Goal: Information Seeking & Learning: Learn about a topic

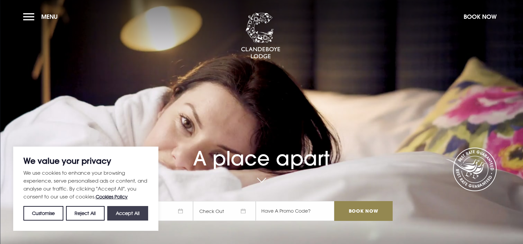
click at [127, 213] on button "Accept All" at bounding box center [127, 213] width 41 height 15
checkbox input "true"
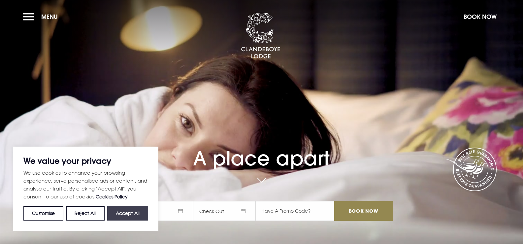
checkbox input "true"
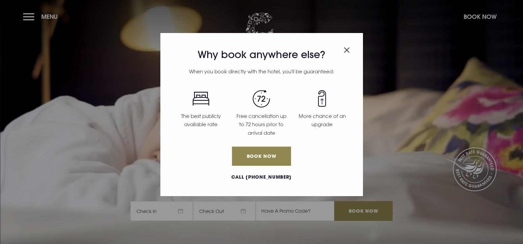
click at [345, 50] on img "Close modal" at bounding box center [347, 50] width 6 height 6
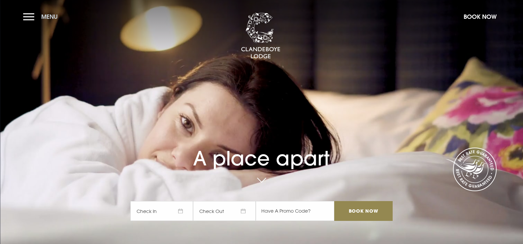
click at [27, 16] on button "Menu" at bounding box center [42, 17] width 38 height 14
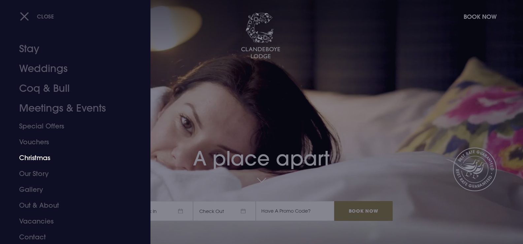
scroll to position [4, 0]
click at [48, 219] on link "Vacancies" at bounding box center [71, 220] width 104 height 16
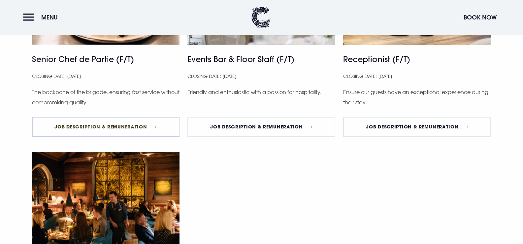
scroll to position [462, 0]
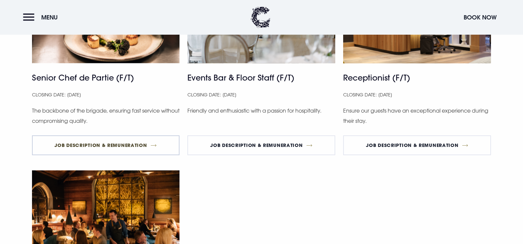
click at [96, 143] on link "Job Description & Remuneration" at bounding box center [106, 145] width 148 height 20
click at [410, 146] on link "Job Description & Remuneration" at bounding box center [417, 145] width 148 height 20
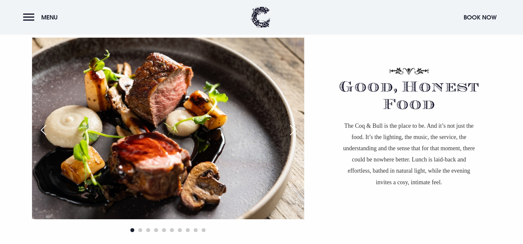
scroll to position [429, 0]
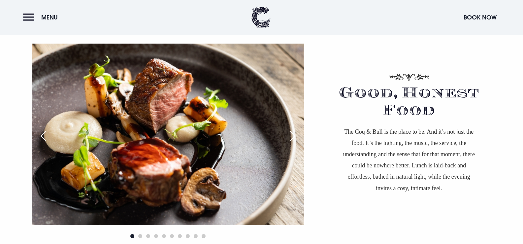
click at [177, 170] on img at bounding box center [168, 135] width 272 height 182
click at [291, 137] on div "Next slide" at bounding box center [293, 136] width 17 height 15
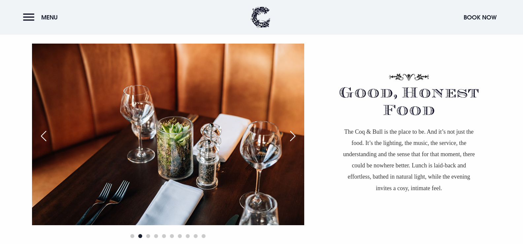
click at [291, 137] on div "Next slide" at bounding box center [293, 136] width 17 height 15
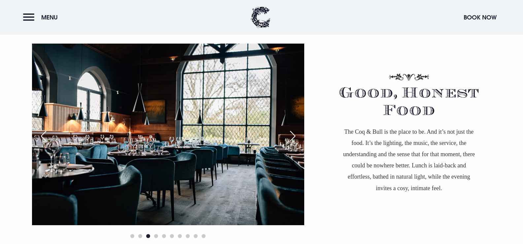
click at [291, 137] on div "Next slide" at bounding box center [293, 136] width 17 height 15
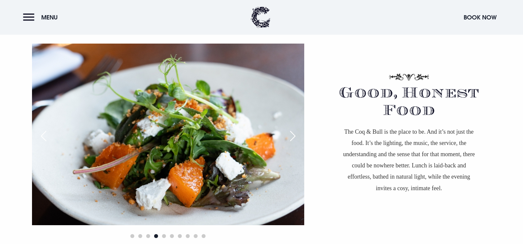
click at [291, 137] on div "Next slide" at bounding box center [293, 136] width 17 height 15
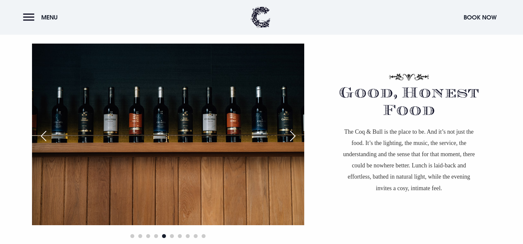
click at [291, 137] on div "Next slide" at bounding box center [293, 136] width 17 height 15
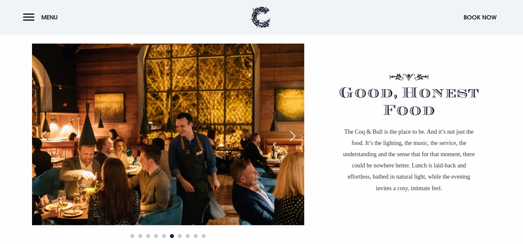
click at [291, 137] on div "Next slide" at bounding box center [293, 136] width 17 height 15
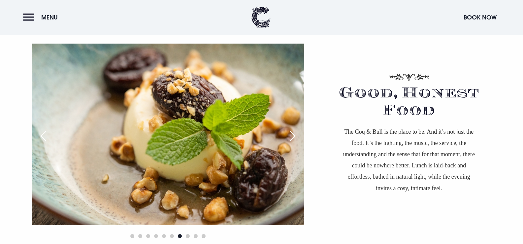
click at [291, 137] on div "Next slide" at bounding box center [293, 136] width 17 height 15
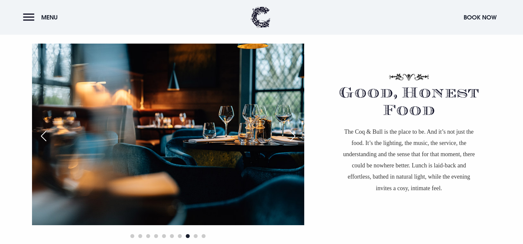
click at [291, 137] on div "Next slide" at bounding box center [293, 136] width 17 height 15
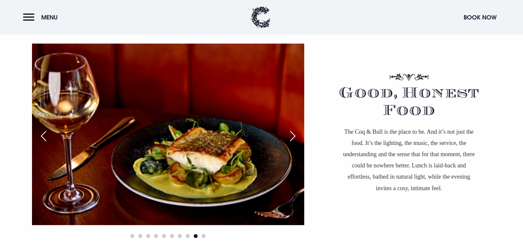
click at [291, 137] on div "Next slide" at bounding box center [293, 136] width 17 height 15
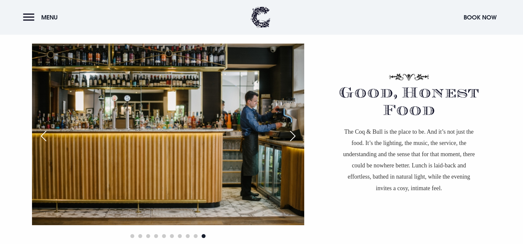
click at [291, 137] on div "Next slide" at bounding box center [293, 136] width 17 height 15
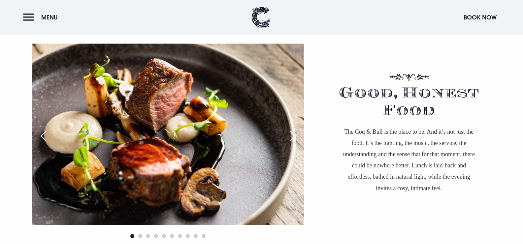
click at [291, 137] on div "Next slide" at bounding box center [293, 136] width 17 height 15
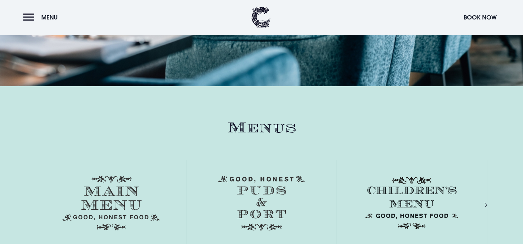
scroll to position [957, 0]
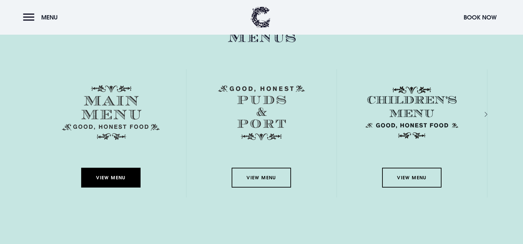
click at [113, 180] on link "View Menu" at bounding box center [110, 178] width 59 height 20
click at [34, 18] on button "Menu" at bounding box center [42, 17] width 38 height 14
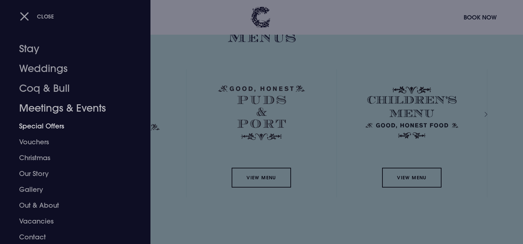
scroll to position [4, 0]
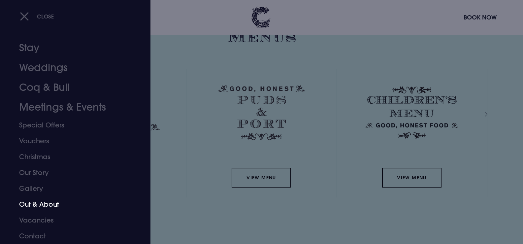
click at [32, 203] on link "Out & About" at bounding box center [71, 204] width 104 height 16
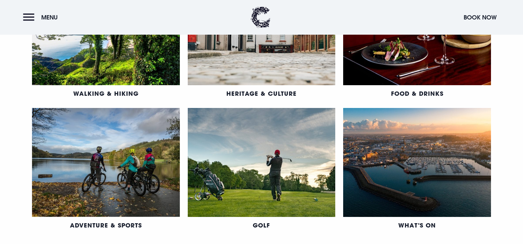
scroll to position [396, 0]
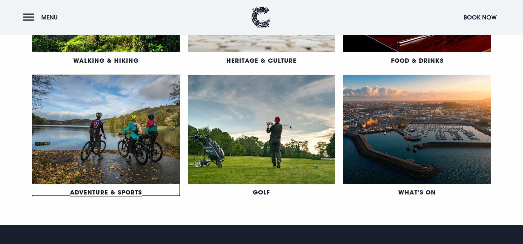
click at [119, 188] on link "Adventure & Sports" at bounding box center [106, 192] width 72 height 8
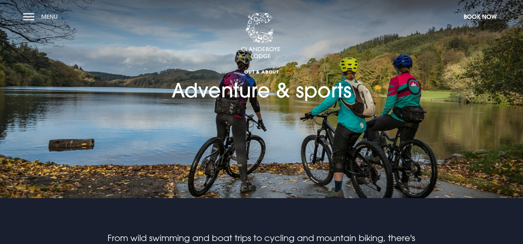
click at [26, 20] on button "Menu" at bounding box center [42, 17] width 38 height 14
